Goal: Transaction & Acquisition: Purchase product/service

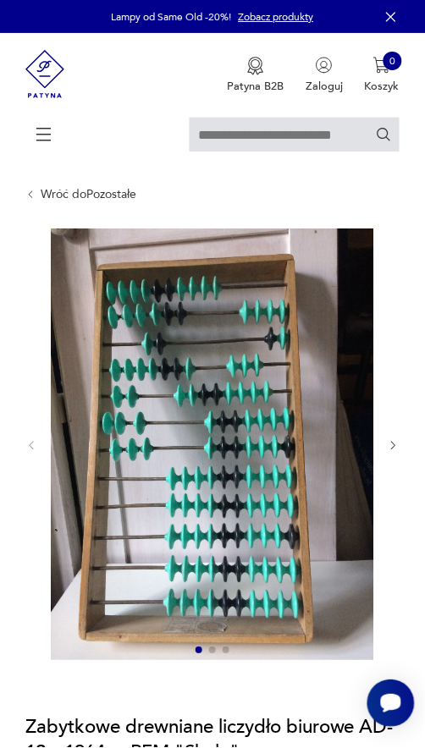
click at [365, 233] on img at bounding box center [213, 444] width 324 height 432
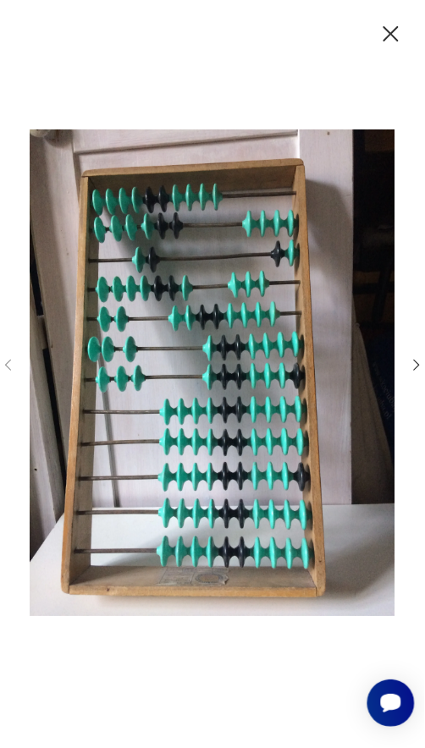
click at [359, 243] on img at bounding box center [212, 373] width 365 height 598
click at [391, 227] on img at bounding box center [212, 373] width 365 height 598
click at [383, 207] on img at bounding box center [212, 373] width 365 height 598
click at [376, 206] on img at bounding box center [212, 373] width 365 height 598
click at [381, 211] on img at bounding box center [212, 373] width 365 height 598
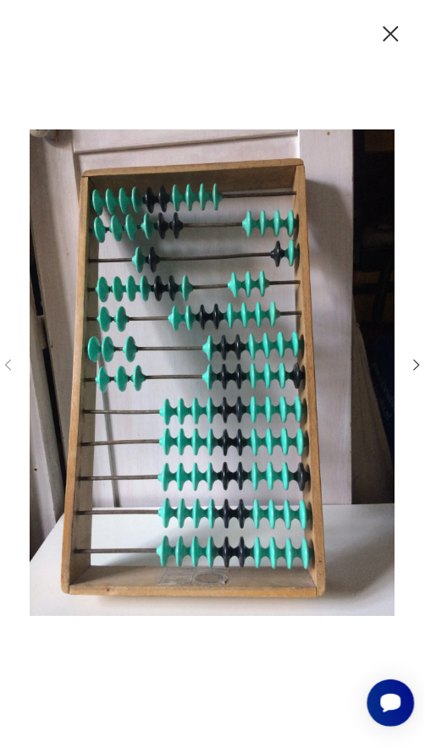
click at [392, 143] on img at bounding box center [212, 373] width 365 height 598
